Goal: Navigation & Orientation: Find specific page/section

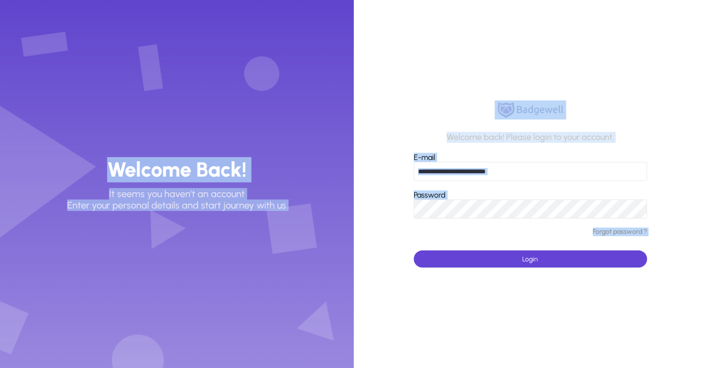
click at [532, 179] on input "**********" at bounding box center [530, 171] width 233 height 19
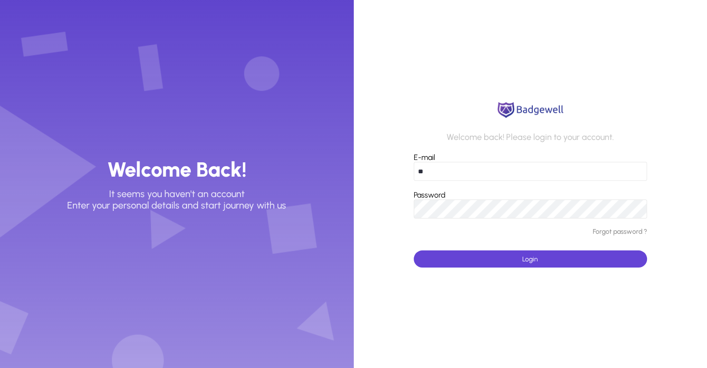
type input "**********"
click at [414, 250] on button "Login" at bounding box center [530, 258] width 233 height 17
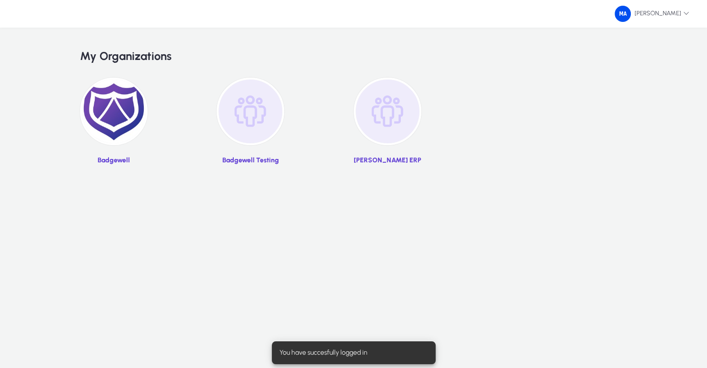
click at [90, 108] on img at bounding box center [114, 112] width 68 height 68
